Goal: Task Accomplishment & Management: Use online tool/utility

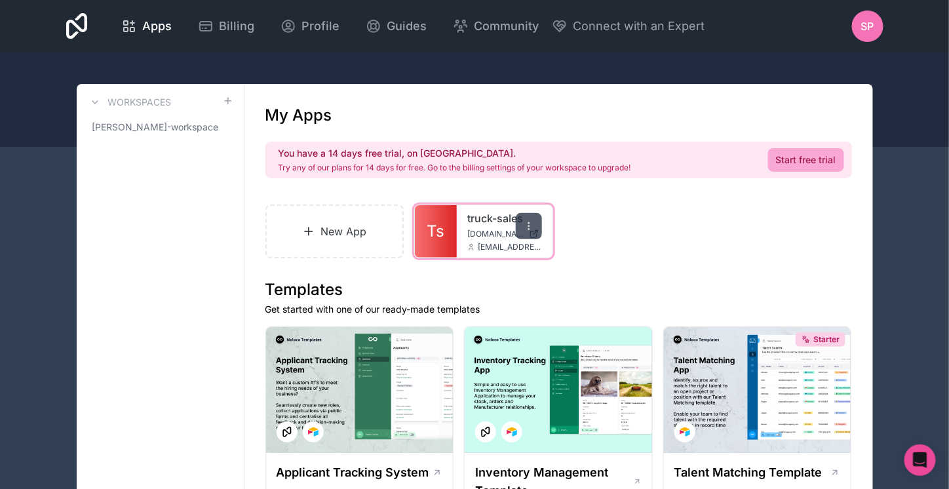
click at [530, 225] on icon at bounding box center [529, 226] width 10 height 10
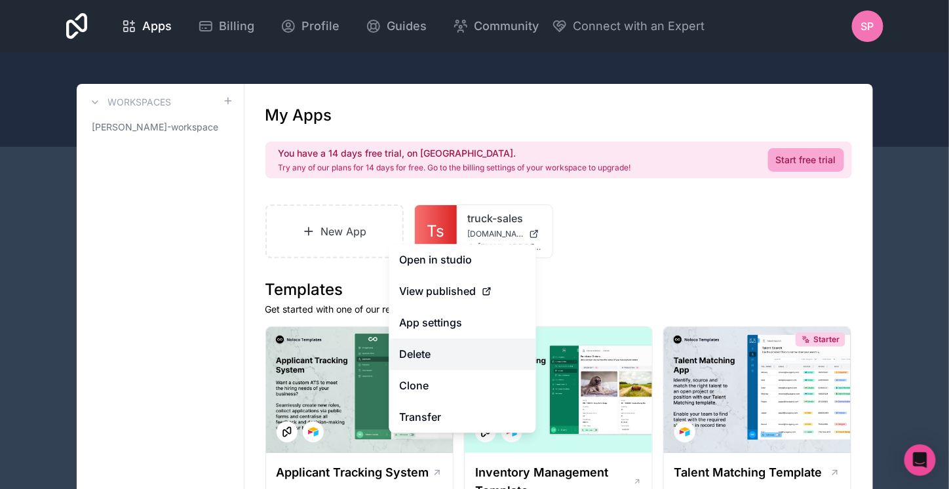
click at [433, 353] on button "Delete" at bounding box center [462, 354] width 147 height 31
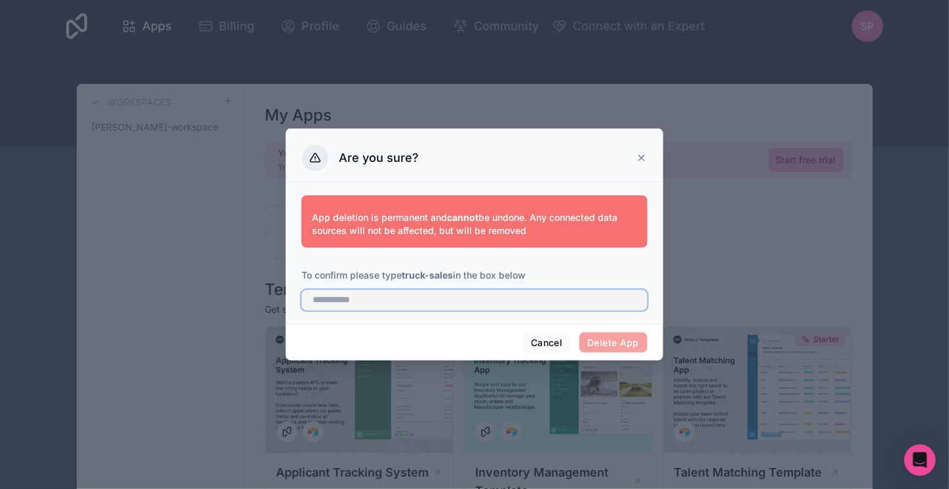
click at [431, 305] on input "text" at bounding box center [474, 300] width 346 height 21
type input "**********"
click at [620, 341] on button "Delete App" at bounding box center [613, 342] width 69 height 21
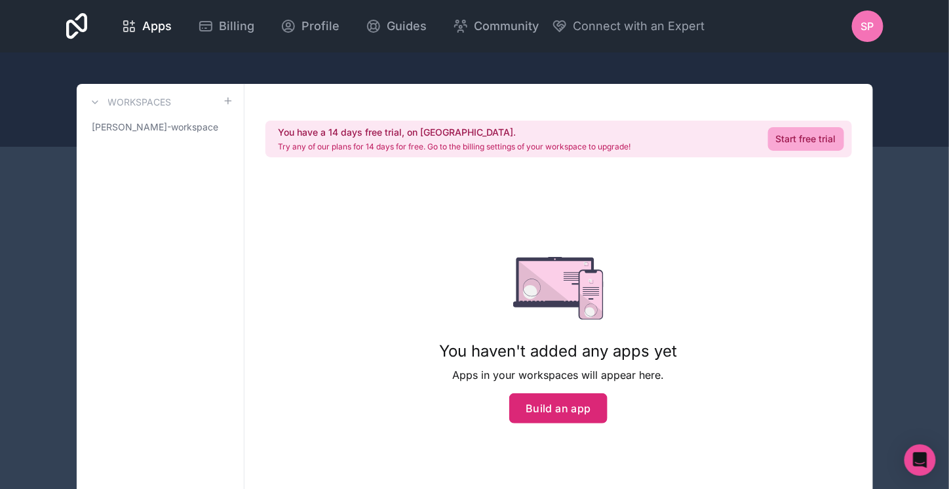
click at [552, 409] on button "Build an app" at bounding box center [558, 408] width 98 height 30
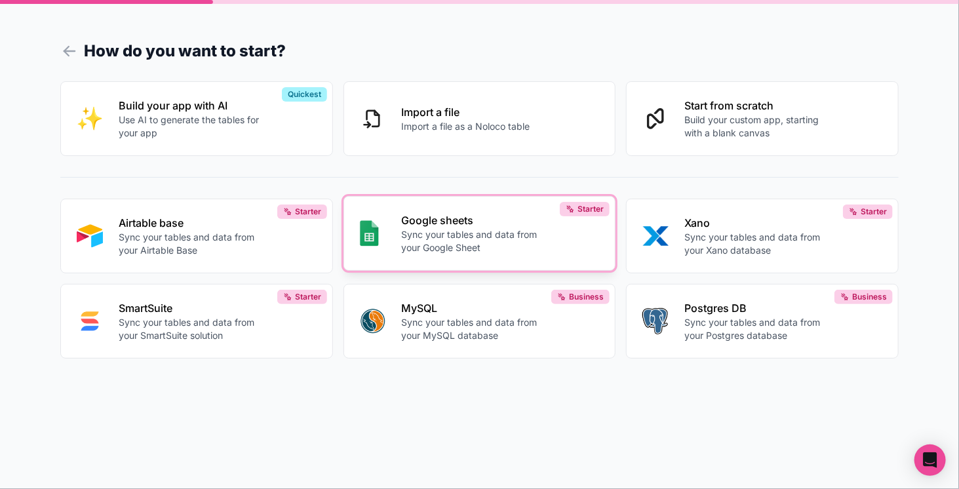
click at [449, 230] on p "Sync your tables and data from your Google Sheet" at bounding box center [474, 241] width 145 height 26
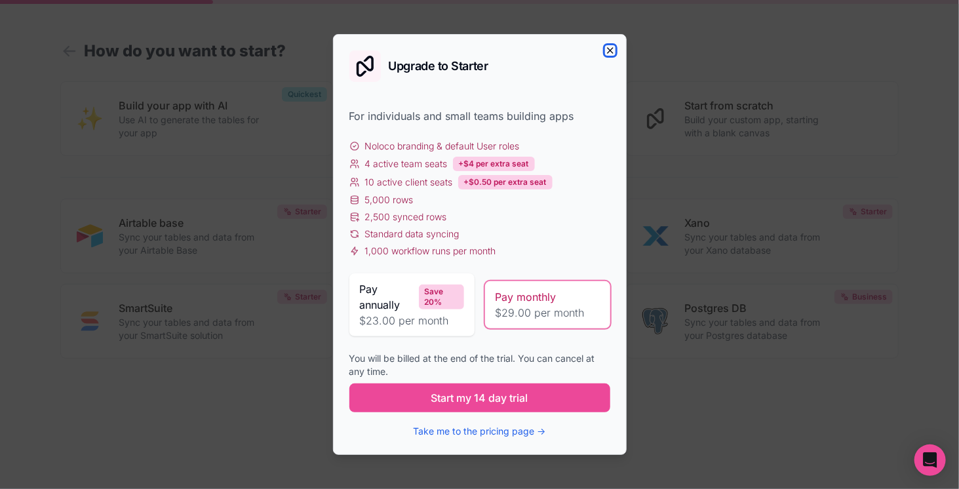
click at [613, 52] on icon "button" at bounding box center [610, 50] width 10 height 10
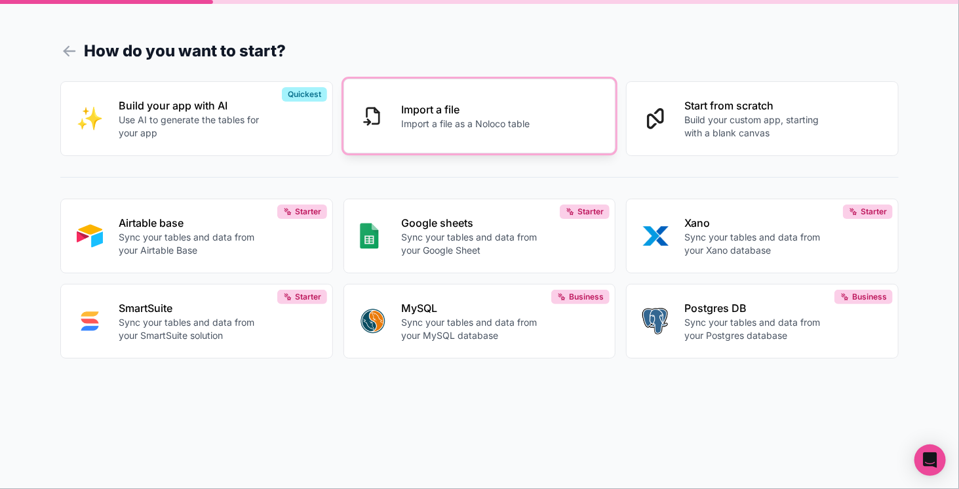
click at [484, 121] on p "Import a file as a Noloco table" at bounding box center [466, 123] width 128 height 13
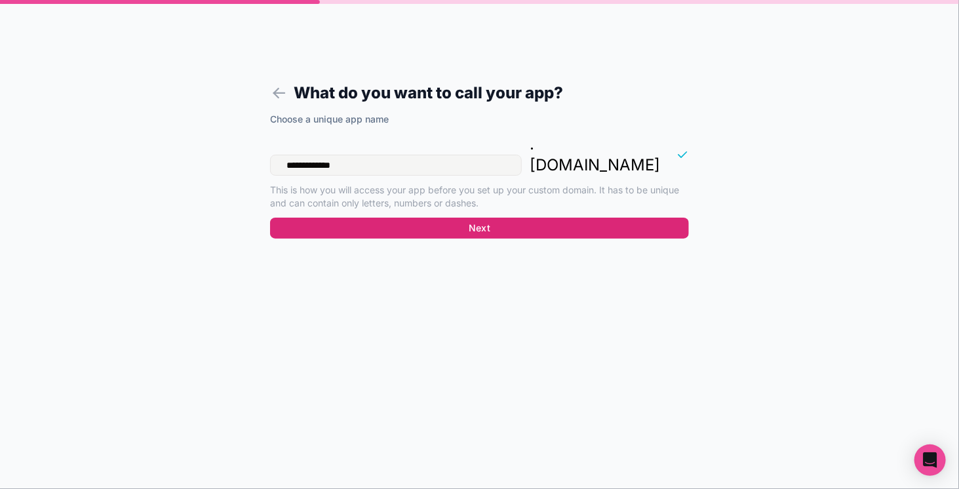
type input "**********"
click at [467, 218] on button "Next" at bounding box center [479, 228] width 419 height 21
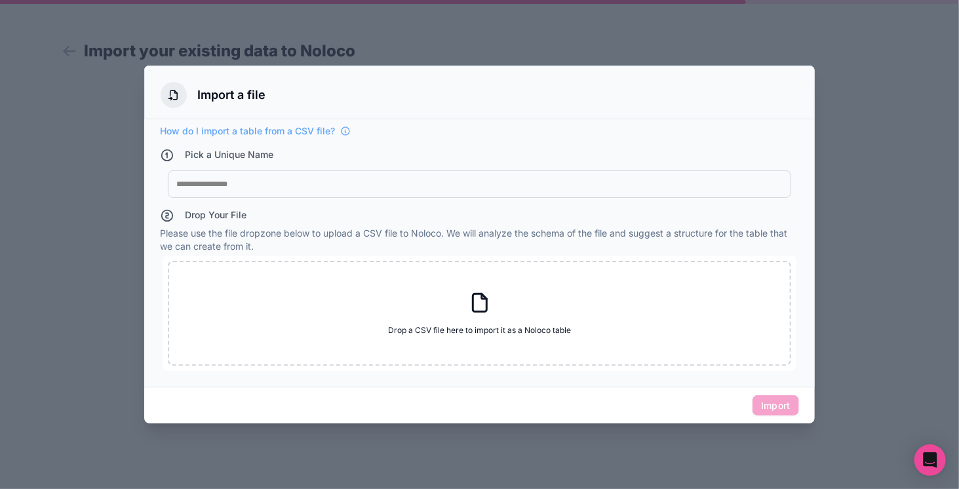
click at [290, 187] on div at bounding box center [479, 184] width 606 height 10
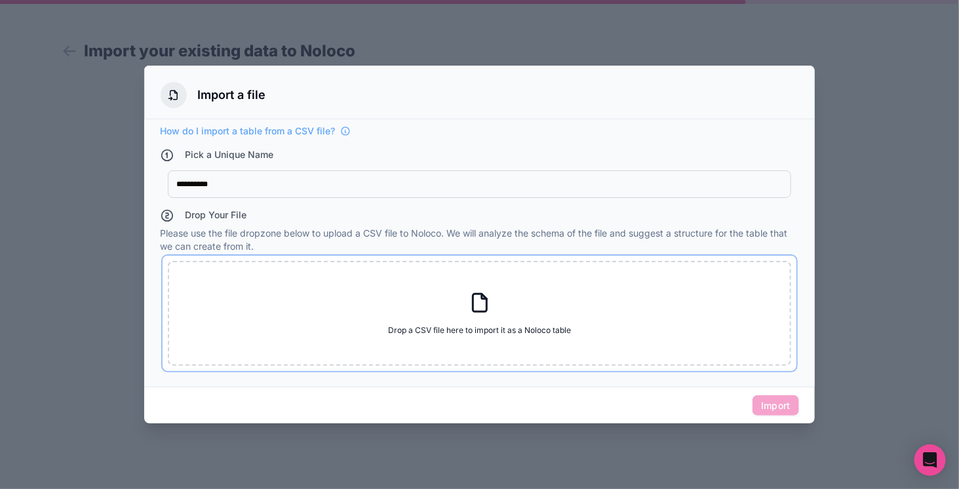
click at [427, 314] on div "Drop a CSV file here to import it as a Noloco table Drop a CSV file here to imp…" at bounding box center [479, 313] width 623 height 105
type input "**********"
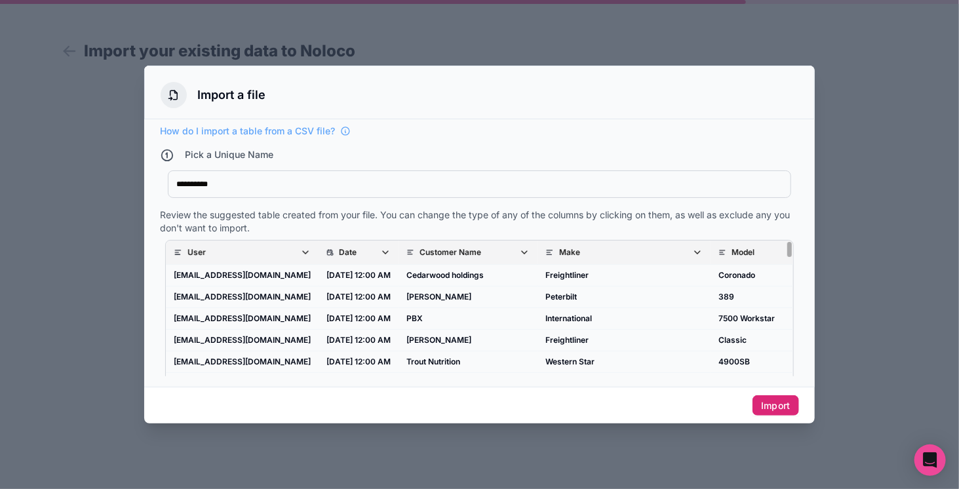
click at [779, 406] on button "Import" at bounding box center [775, 405] width 47 height 21
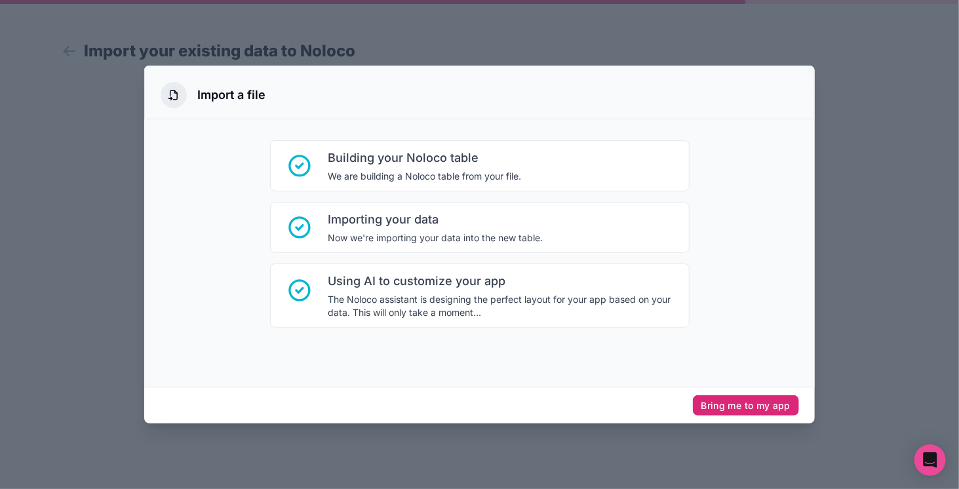
click at [754, 410] on button "Bring me to my app" at bounding box center [746, 405] width 106 height 21
